Goal: Find contact information: Find contact information

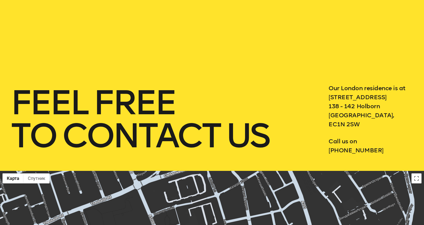
scroll to position [50, 0]
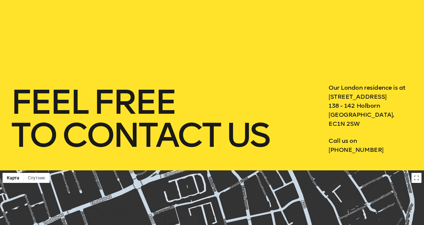
drag, startPoint x: 385, startPoint y: 147, endPoint x: 306, endPoint y: 101, distance: 91.1
click at [309, 100] on div "feel free to contact us Our London residence is at 3 Waterhouse Square 138 - 14…" at bounding box center [212, 118] width 403 height 71
click at [280, 105] on h1 "feel free to contact us" at bounding box center [159, 119] width 297 height 66
click at [362, 155] on div "feel free to contact us Our London residence is at 3 Waterhouse Square 138 - 14…" at bounding box center [212, 60] width 424 height 221
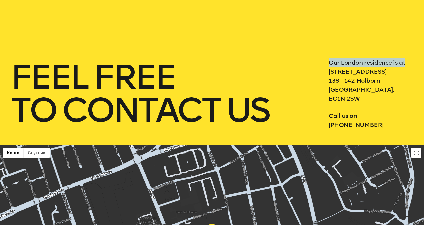
drag, startPoint x: 327, startPoint y: 60, endPoint x: 407, endPoint y: 64, distance: 79.3
click at [407, 64] on div "feel free to contact us Our London residence is at 3 Waterhouse Square 138 - 14…" at bounding box center [212, 93] width 403 height 71
copy p "Our London residence is at"
click at [237, 83] on h1 "feel free to contact us" at bounding box center [159, 94] width 297 height 66
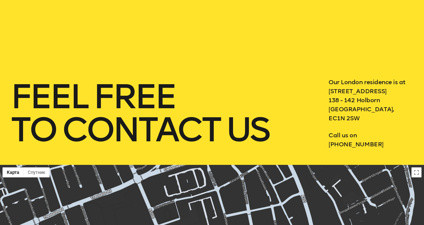
scroll to position [0, 0]
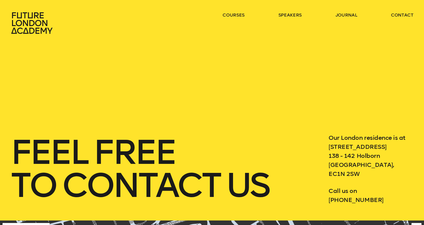
click at [163, 81] on div "feel free to contact us Our London residence is at 3 Waterhouse Square 138 - 14…" at bounding box center [212, 110] width 424 height 221
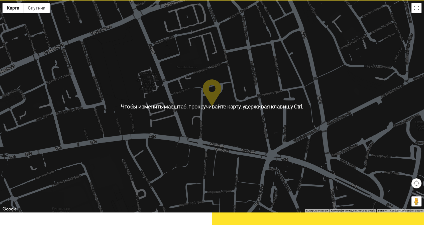
scroll to position [226, 0]
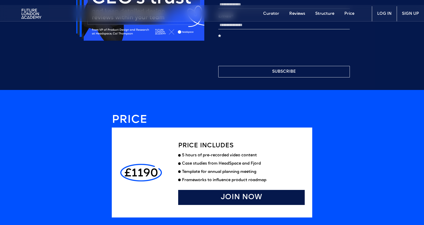
scroll to position [1121, 0]
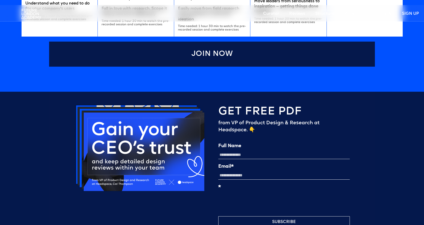
click at [140, 129] on img at bounding box center [140, 148] width 132 height 88
click at [94, 213] on div at bounding box center [140, 166] width 132 height 124
click at [125, 170] on img at bounding box center [140, 148] width 132 height 88
